Goal: Task Accomplishment & Management: Complete application form

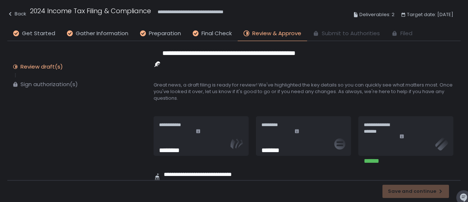
click at [124, 102] on div "Review draft(s) Sign authorization(s)" at bounding box center [65, 75] width 117 height 54
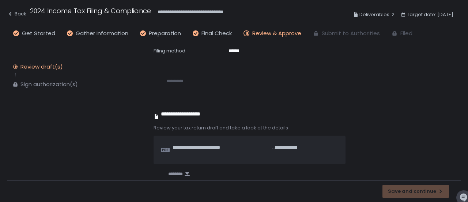
scroll to position [443, 0]
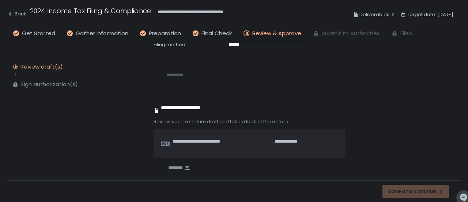
click at [248, 35] on icon at bounding box center [248, 33] width 2 height 4
click at [63, 70] on div "Review draft(s)" at bounding box center [41, 66] width 42 height 7
click at [302, 38] on span "Review & Approve" at bounding box center [277, 33] width 49 height 8
click at [63, 70] on div "Review draft(s)" at bounding box center [41, 66] width 42 height 7
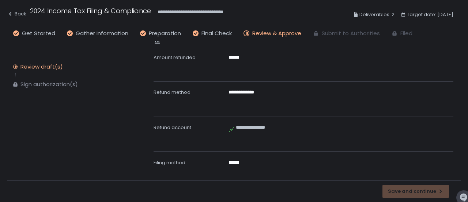
scroll to position [126, 0]
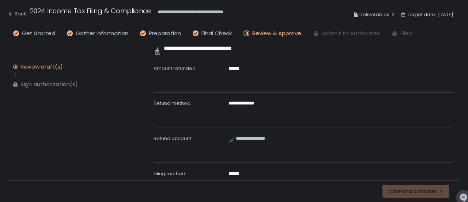
click at [249, 30] on div at bounding box center [239, 10] width 19 height 40
drag, startPoint x: 452, startPoint y: 88, endPoint x: 452, endPoint y: 94, distance: 6.2
click at [452, 30] on div at bounding box center [444, 10] width 19 height 40
drag, startPoint x: 457, startPoint y: 91, endPoint x: 457, endPoint y: 95, distance: 3.7
click at [457, 95] on div "**********" at bounding box center [234, 101] width 468 height 202
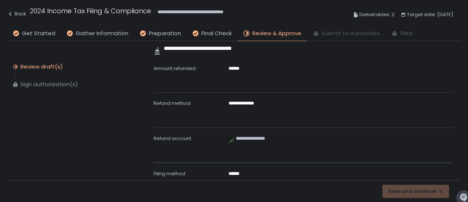
click at [358, 17] on icon at bounding box center [356, 14] width 4 height 5
click at [299, 20] on span "**********" at bounding box center [228, 15] width 141 height 14
drag, startPoint x: 133, startPoint y: 184, endPoint x: 226, endPoint y: 182, distance: 93.0
click at [134, 184] on div "Save and continue" at bounding box center [234, 191] width 454 height 22
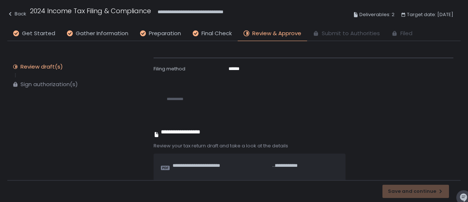
scroll to position [382, 0]
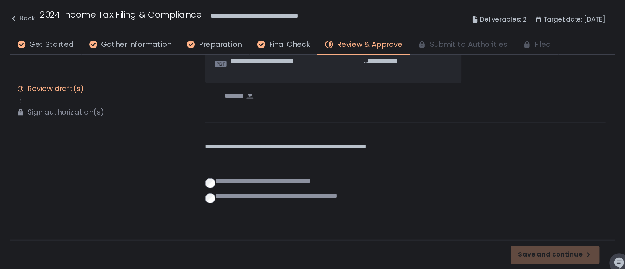
scroll to position [1077, 0]
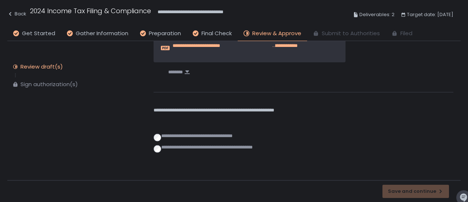
click at [272, 53] on span "**********" at bounding box center [222, 47] width 99 height 11
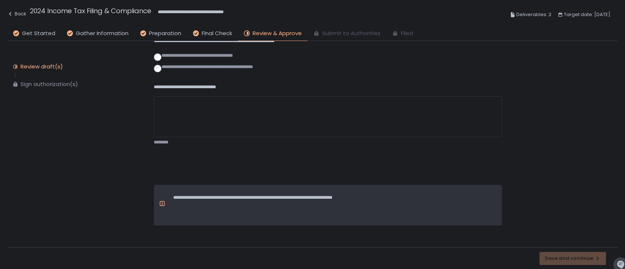
scroll to position [985, 0]
click at [354, 137] on textarea "**********" at bounding box center [328, 116] width 348 height 41
